Goal: Entertainment & Leisure: Browse casually

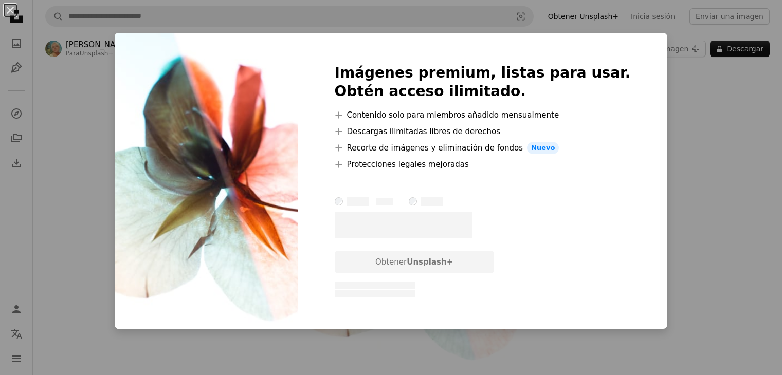
scroll to position [51, 0]
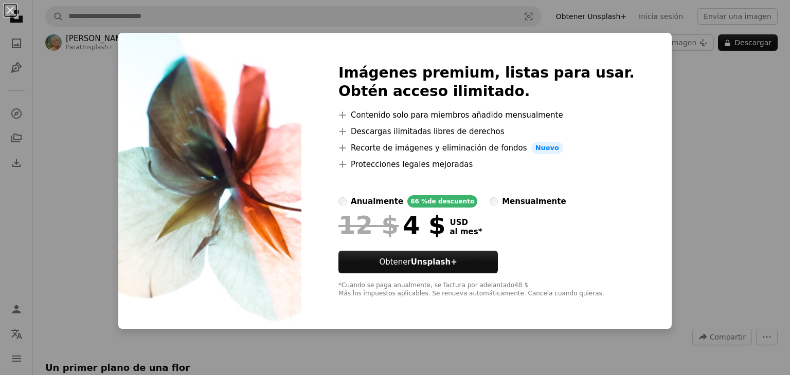
click at [715, 157] on div "An X shape Imágenes premium, listas para usar. Obtén acceso ilimitado. A plus s…" at bounding box center [395, 187] width 790 height 375
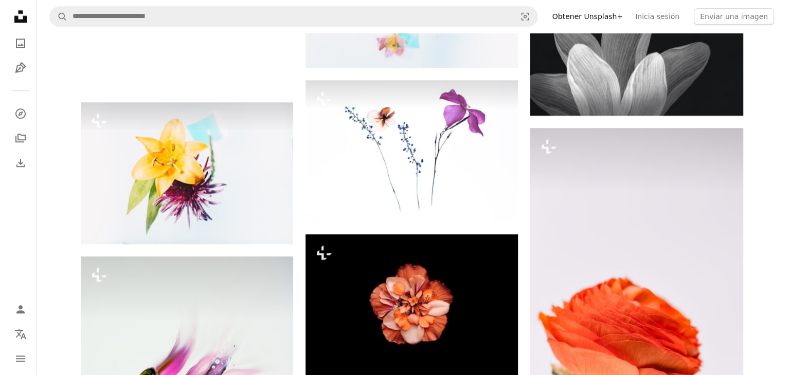
scroll to position [1183, 0]
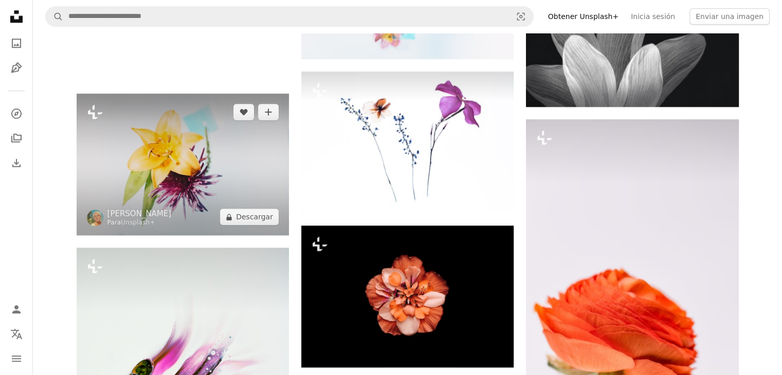
click at [224, 159] on img at bounding box center [183, 165] width 212 height 142
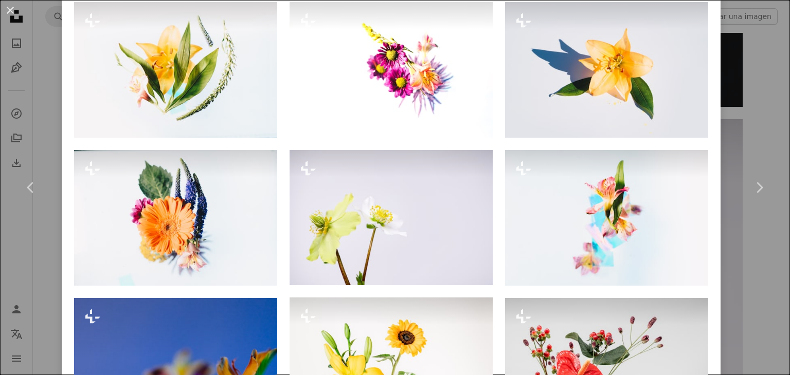
scroll to position [720, 0]
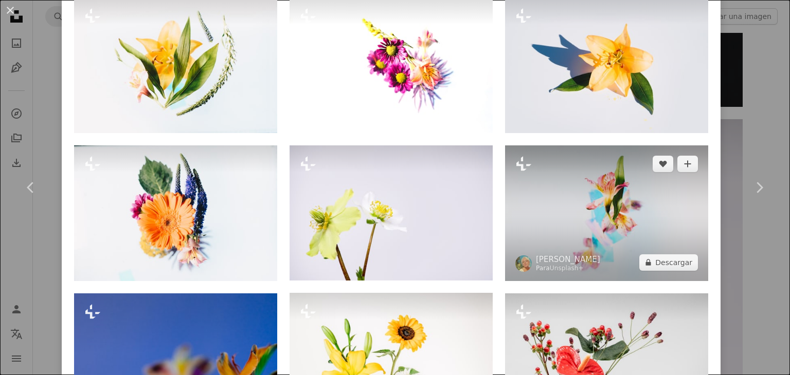
click at [615, 228] on img at bounding box center [606, 214] width 203 height 136
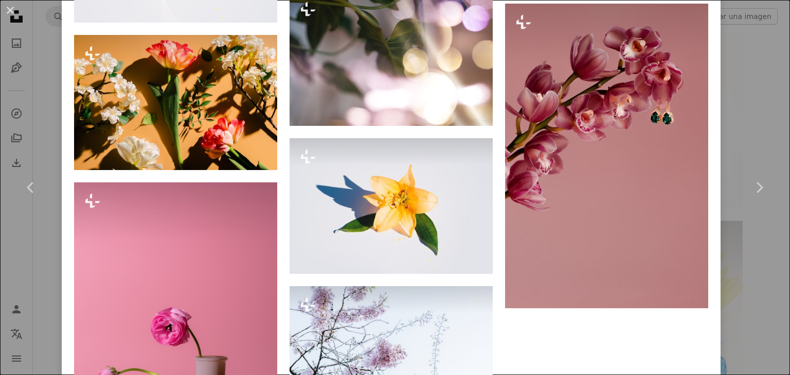
scroll to position [9512, 0]
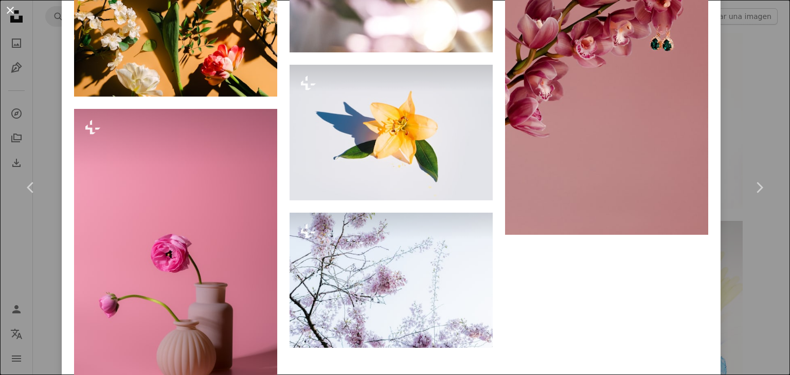
click at [14, 12] on button "An X shape" at bounding box center [10, 10] width 12 height 12
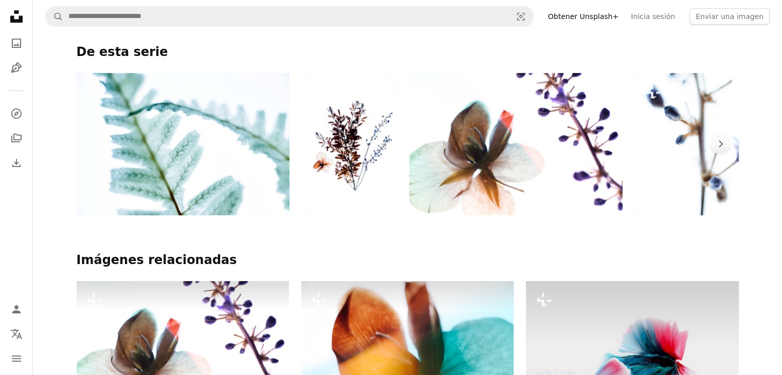
scroll to position [514, 0]
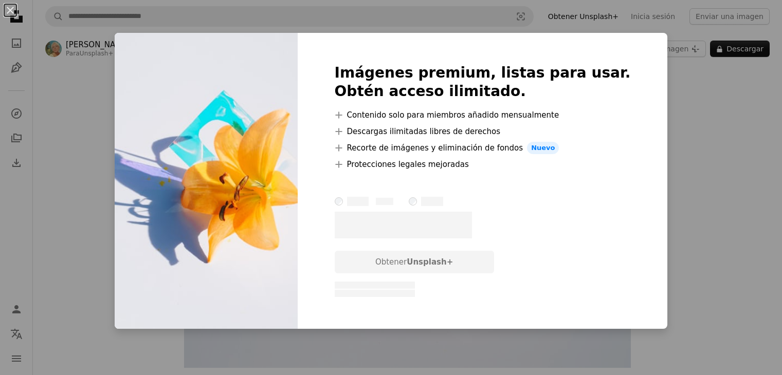
scroll to position [23, 0]
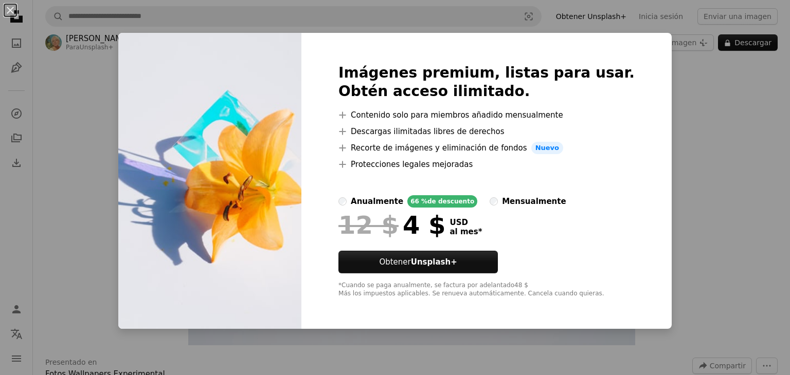
click at [708, 177] on div "An X shape Imágenes premium, listas para usar. Obtén acceso ilimitado. A plus s…" at bounding box center [395, 187] width 790 height 375
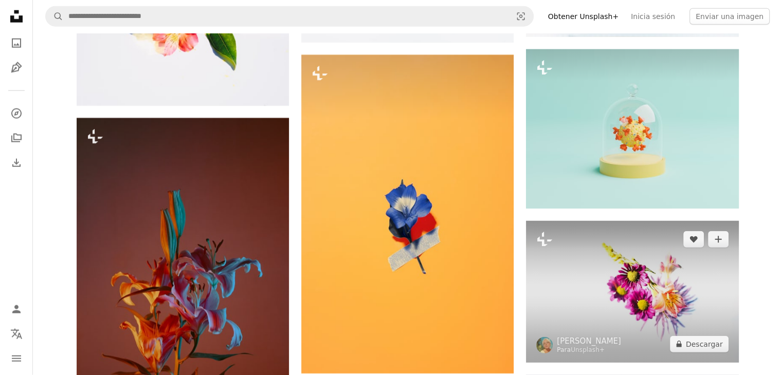
scroll to position [2645, 0]
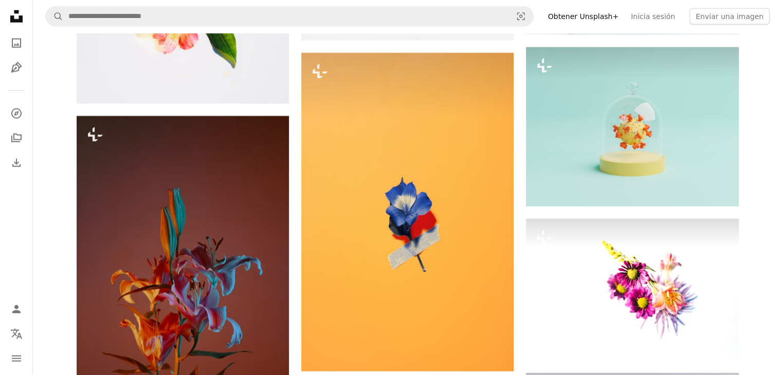
click at [19, 13] on icon at bounding box center [16, 16] width 12 height 12
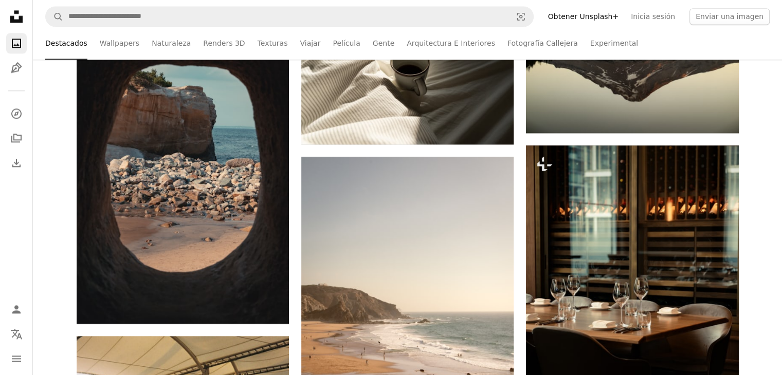
scroll to position [1491, 0]
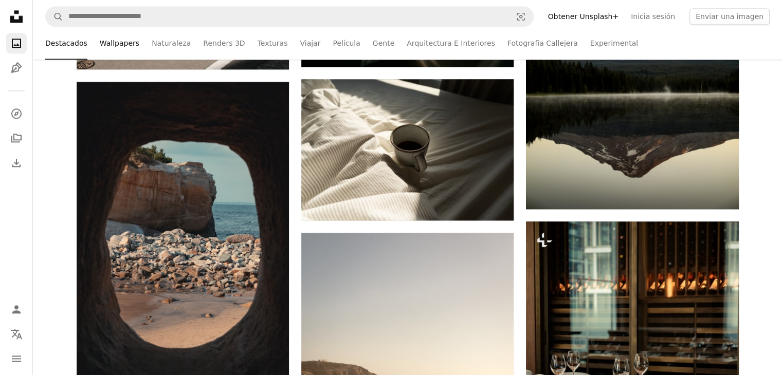
click at [117, 43] on link "Wallpapers" at bounding box center [120, 43] width 40 height 33
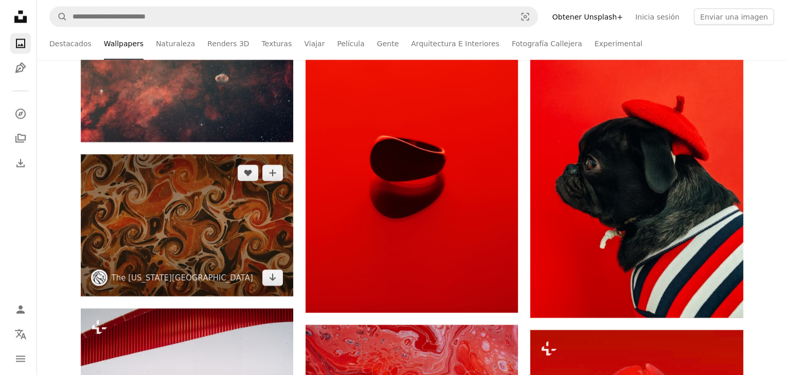
scroll to position [1954, 0]
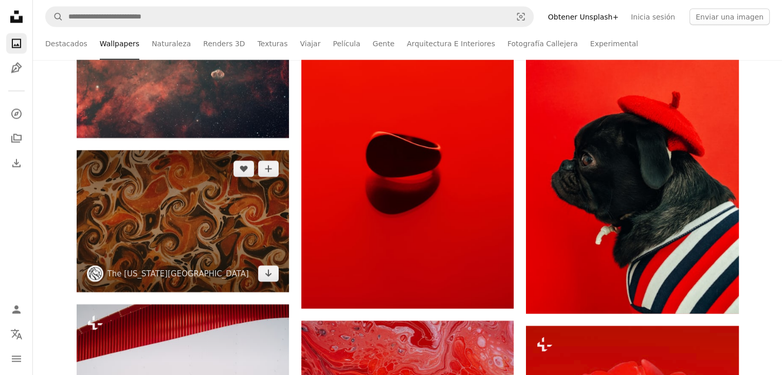
click at [178, 219] on img at bounding box center [183, 220] width 212 height 141
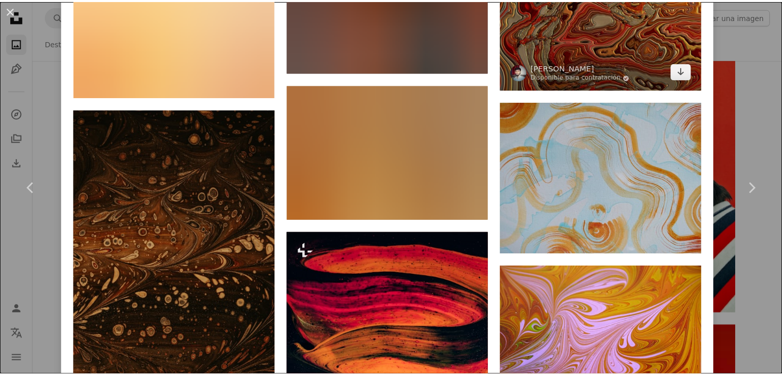
scroll to position [1080, 0]
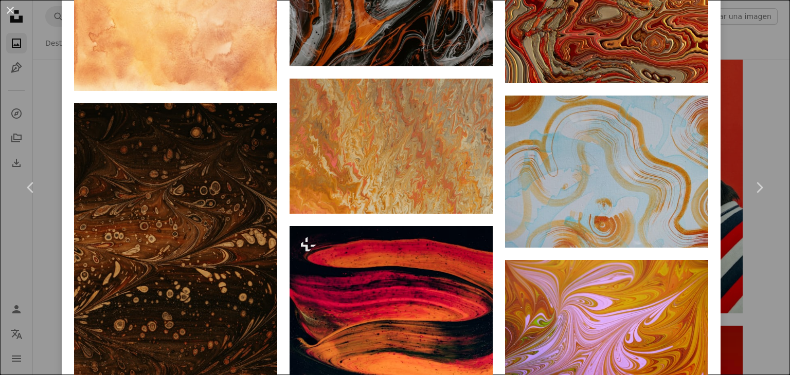
click at [744, 87] on div "An X shape Chevron left Chevron right The New York Public Library nypl A heart …" at bounding box center [395, 187] width 790 height 375
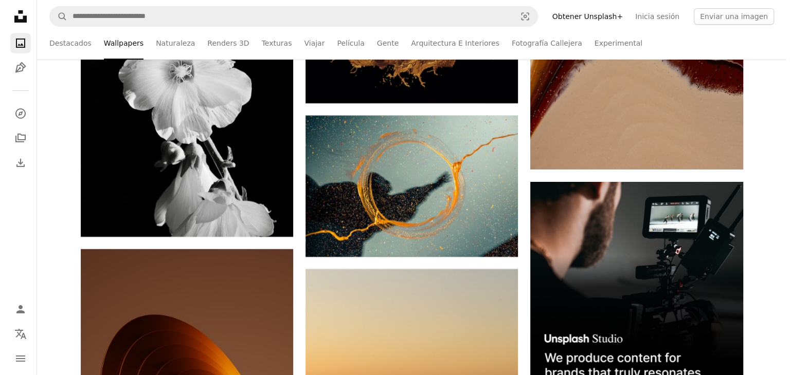
scroll to position [3651, 0]
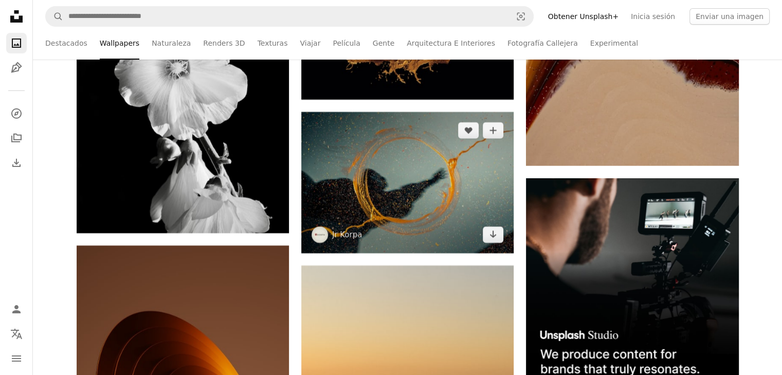
click at [436, 186] on img at bounding box center [407, 182] width 212 height 141
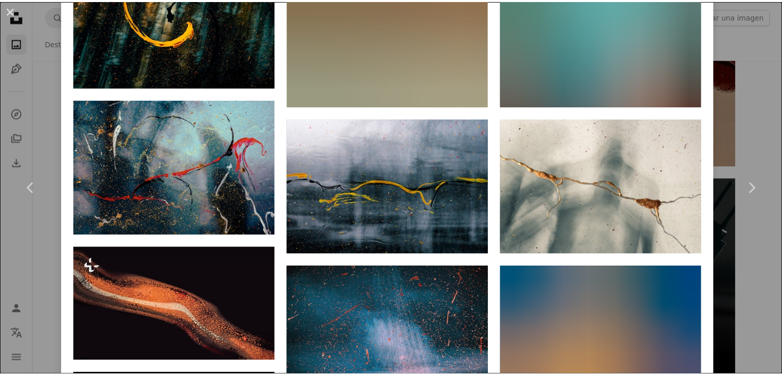
scroll to position [2108, 0]
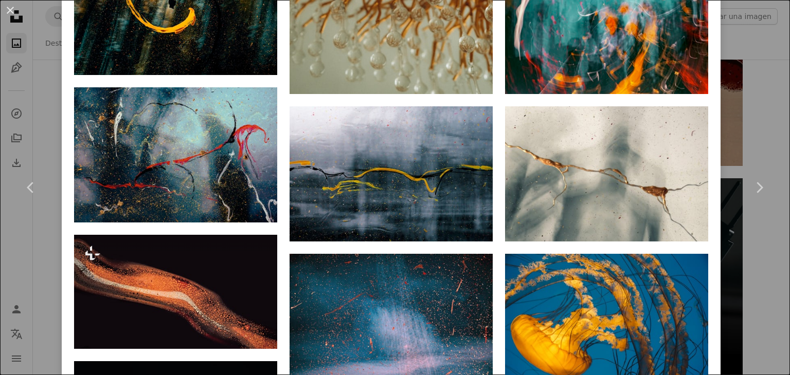
click at [12, 12] on button "An X shape" at bounding box center [10, 10] width 12 height 12
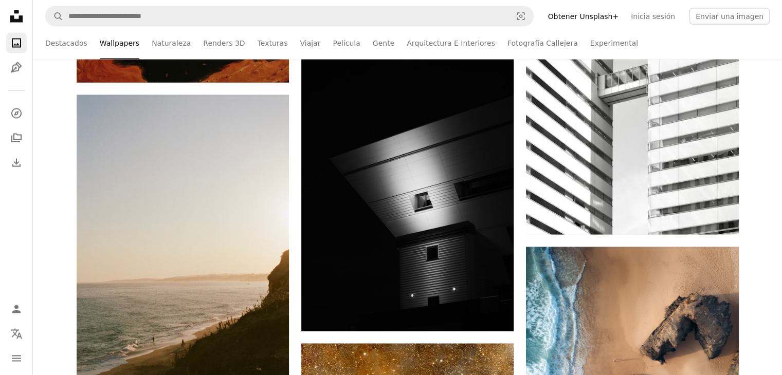
scroll to position [6222, 0]
